Goal: Information Seeking & Learning: Learn about a topic

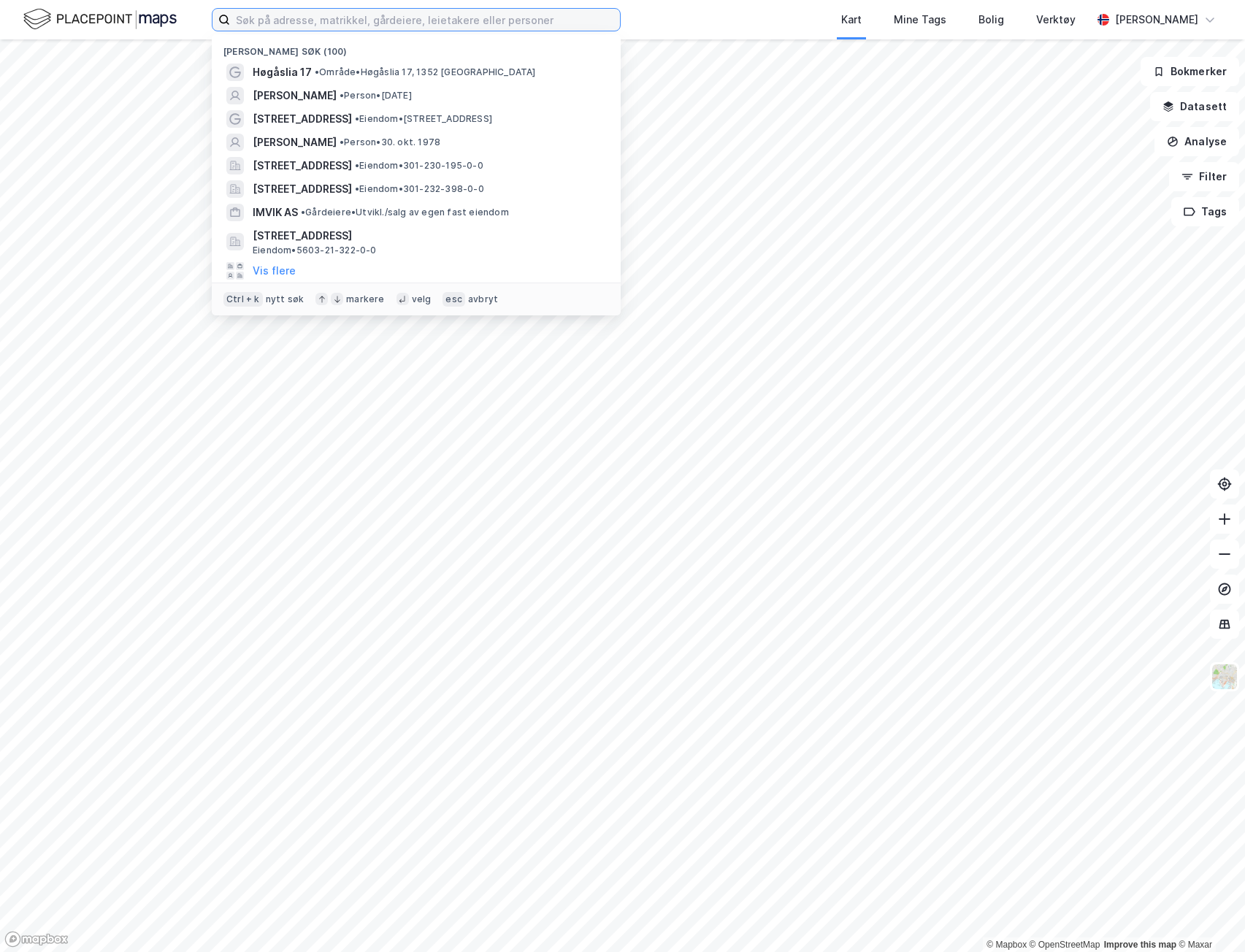
click at [351, 21] on input at bounding box center [425, 20] width 390 height 22
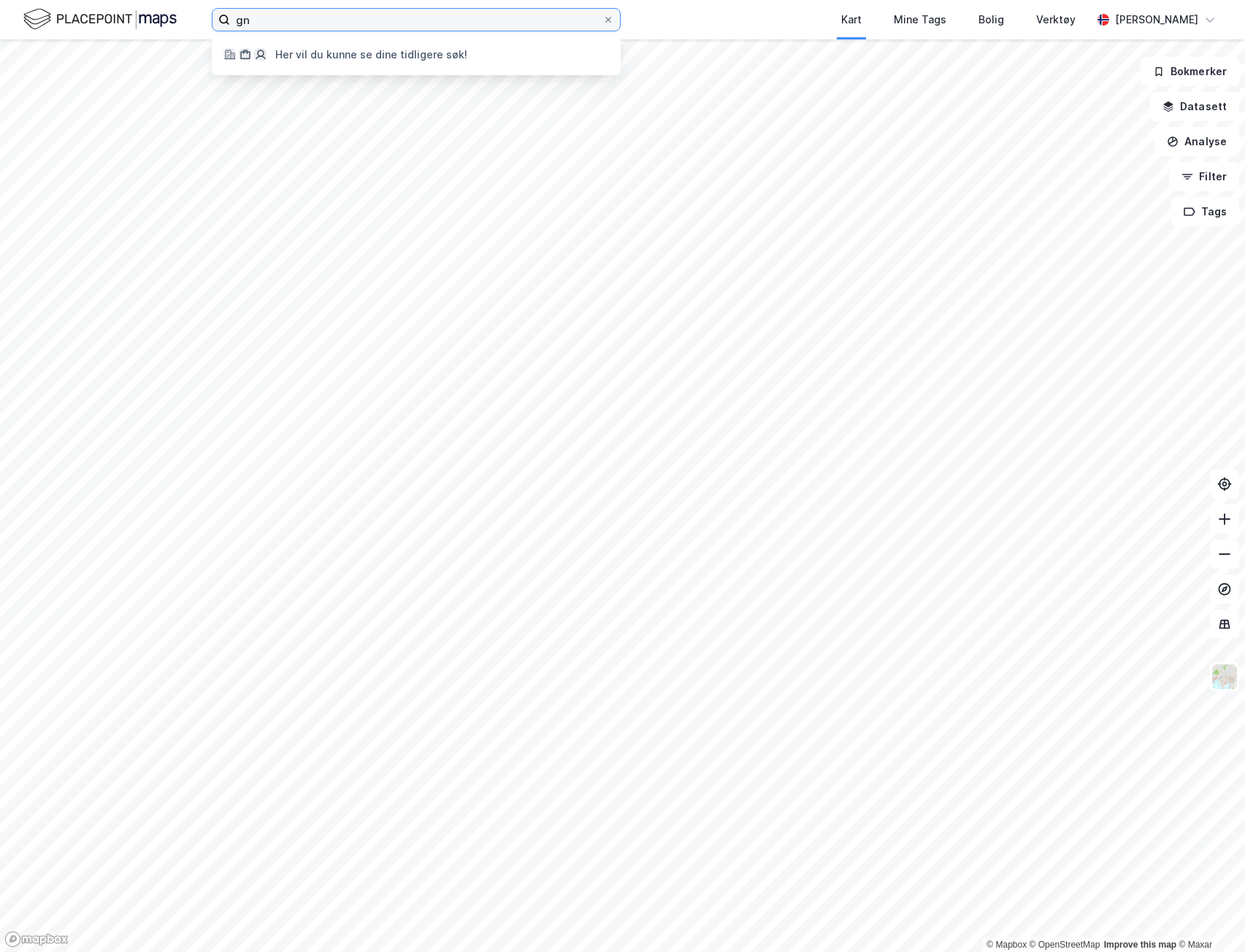
type input "g"
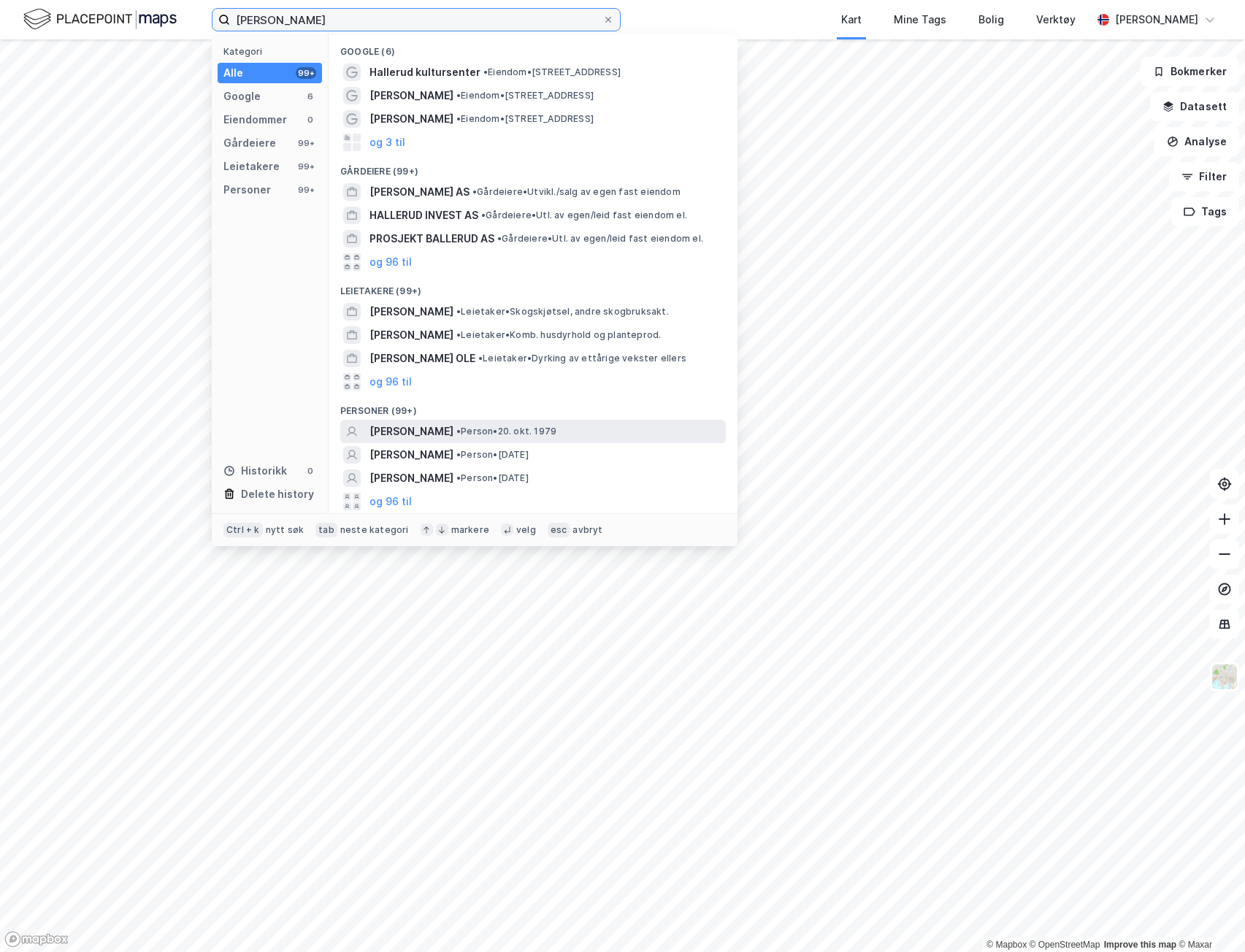
type input "[PERSON_NAME]"
click at [499, 426] on span "• Person • [DATE]" at bounding box center [506, 431] width 100 height 12
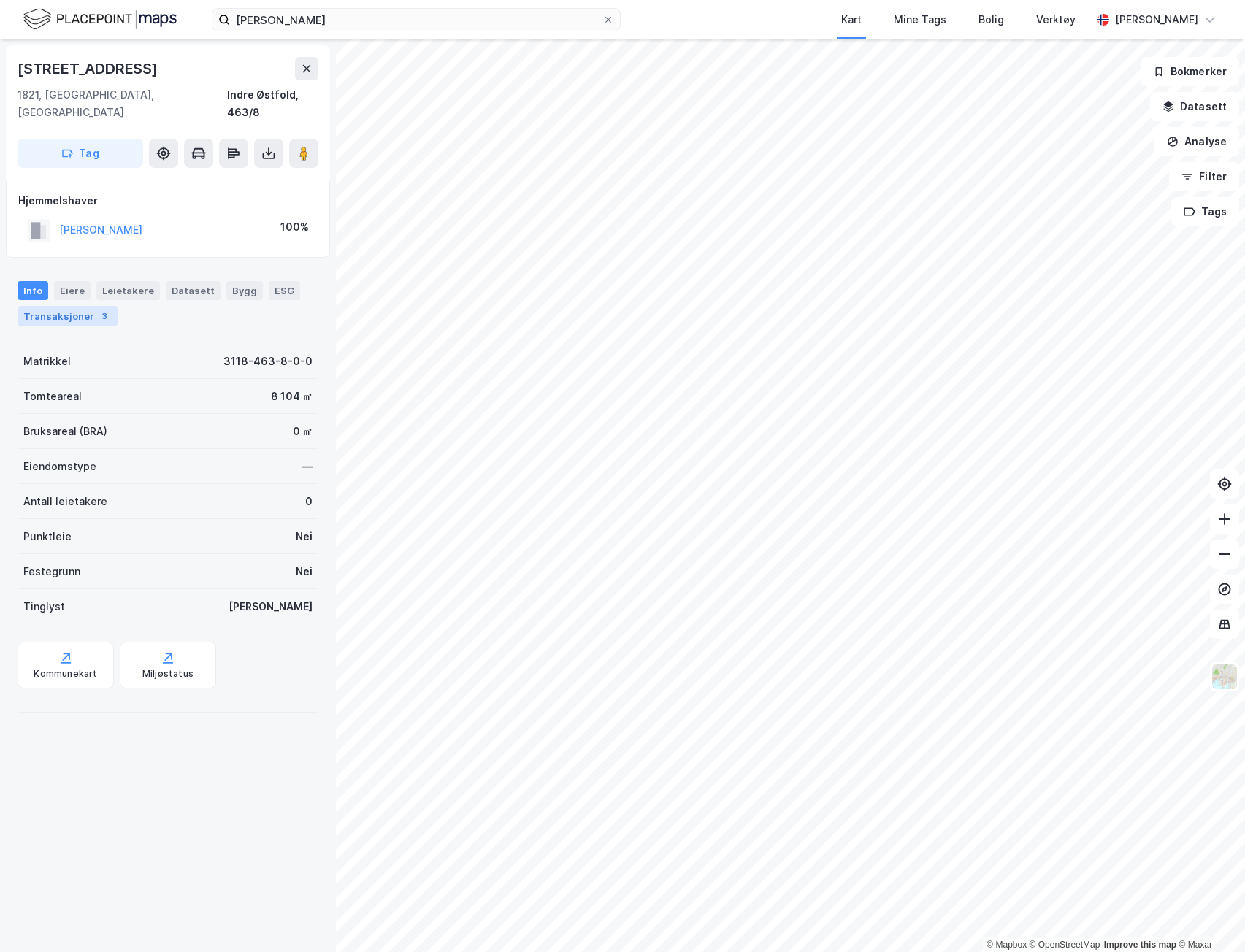
click at [32, 306] on div "Transaksjoner 3" at bounding box center [68, 316] width 100 height 21
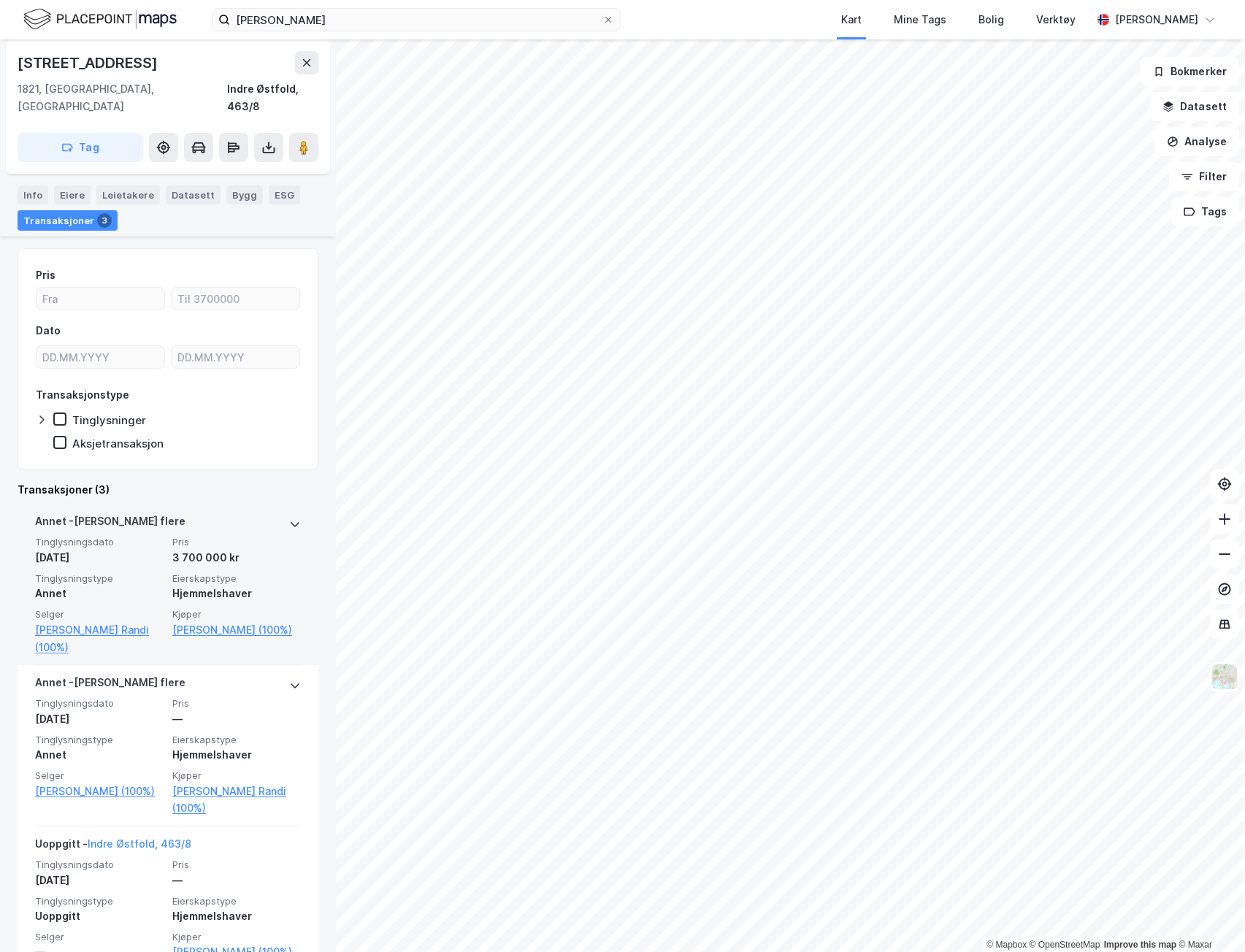
scroll to position [131, 0]
